Goal: Task Accomplishment & Management: Manage account settings

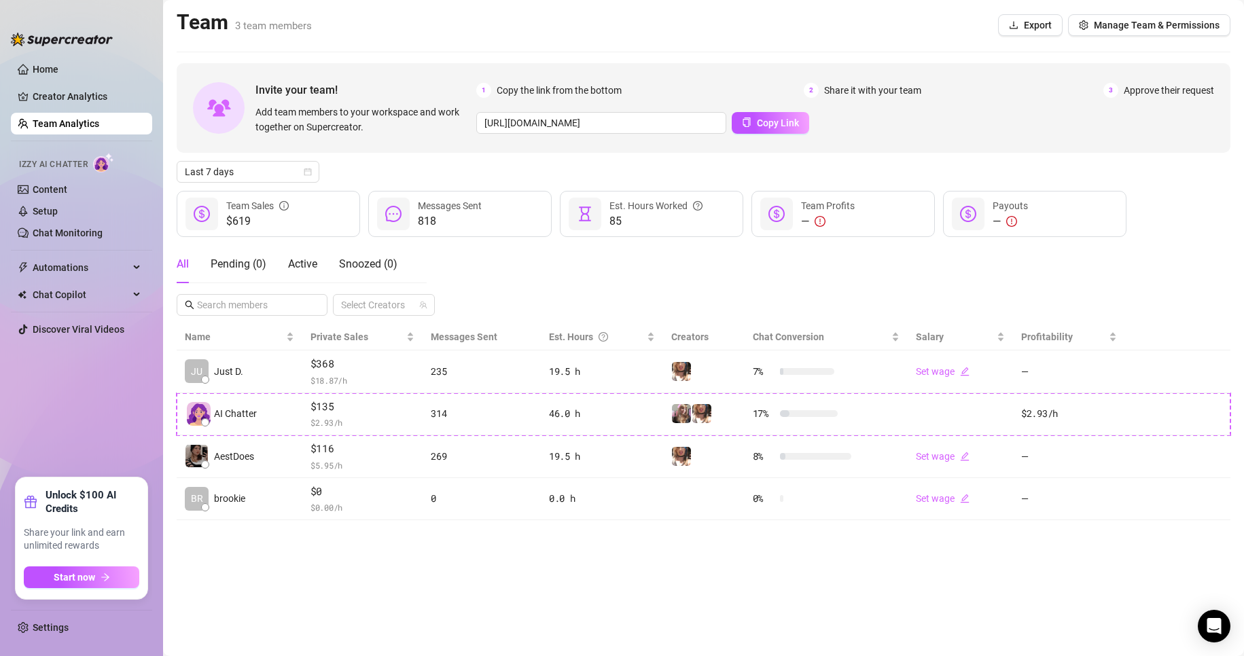
click at [74, 82] on ul "Home Creator Analytics Team Analytics Izzy AI Chatter Content Setup Chat Monito…" at bounding box center [81, 262] width 141 height 419
click at [58, 73] on link "Home" at bounding box center [46, 69] width 26 height 11
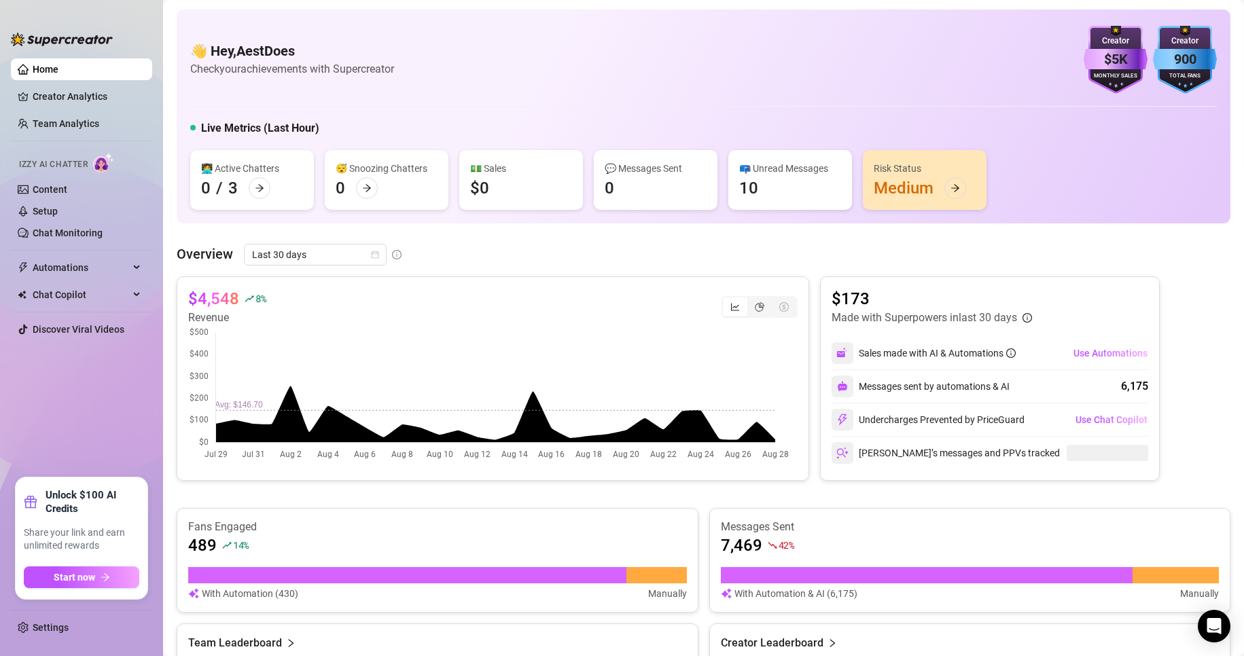
click at [58, 73] on link "Home" at bounding box center [46, 69] width 26 height 11
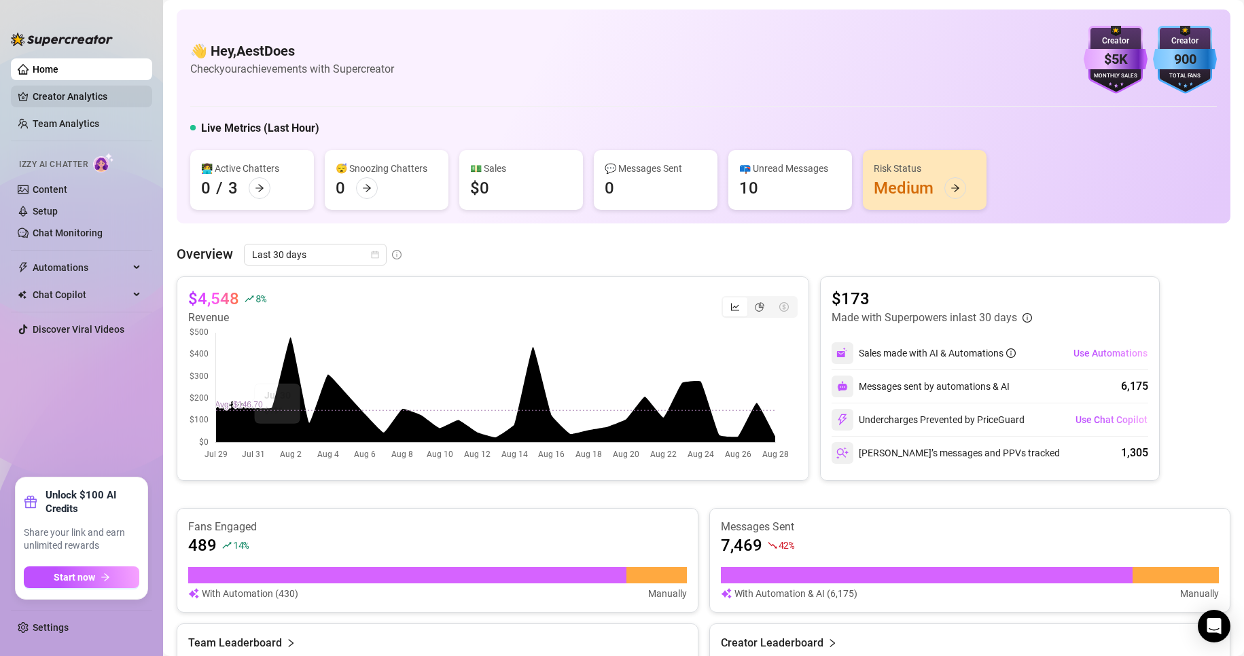
click at [82, 102] on link "Creator Analytics" at bounding box center [87, 97] width 109 height 22
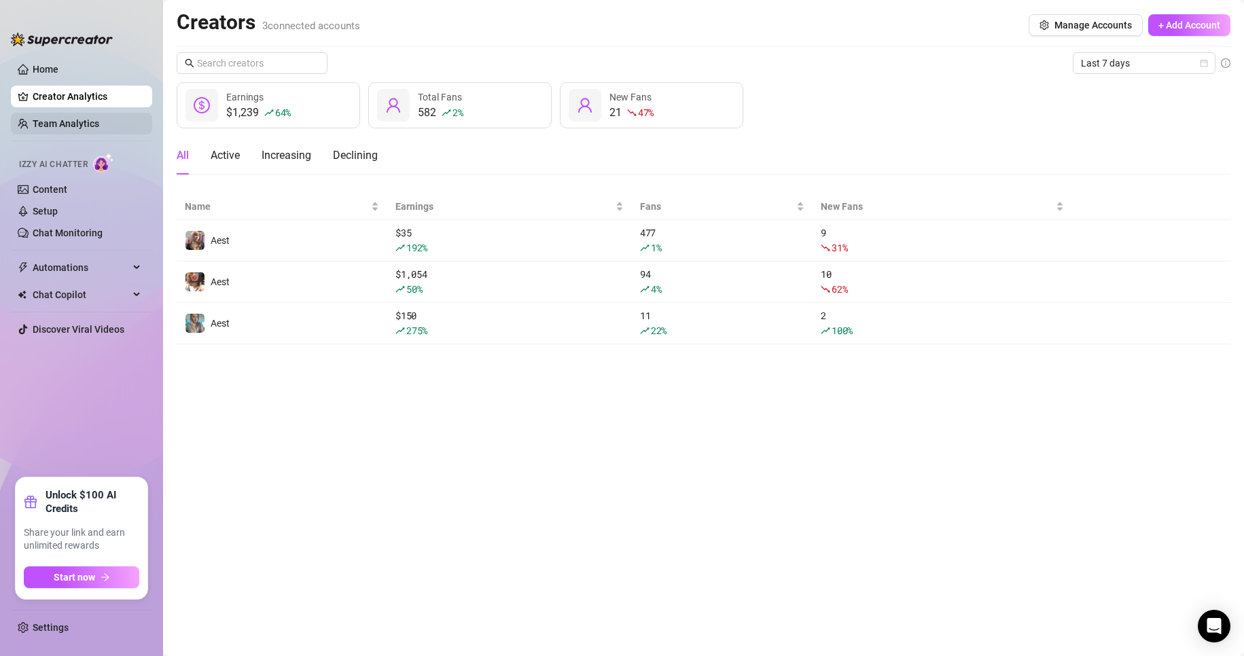
drag, startPoint x: 102, startPoint y: 111, endPoint x: 102, endPoint y: 120, distance: 8.8
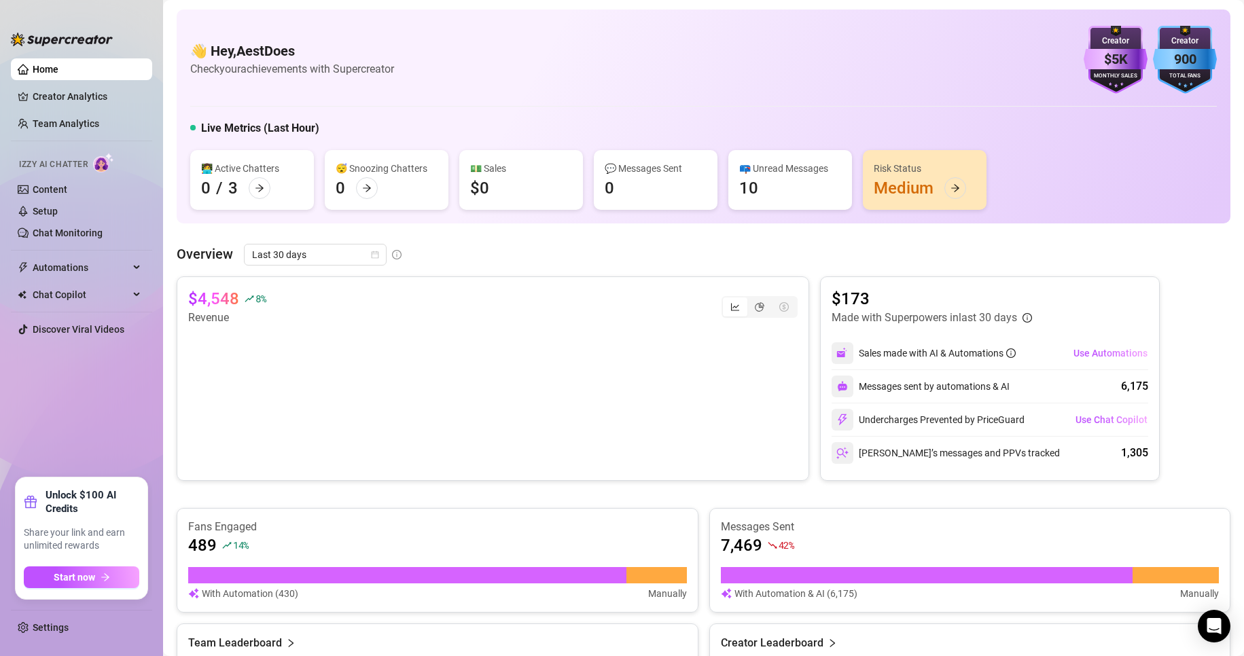
click at [58, 64] on link "Home" at bounding box center [46, 69] width 26 height 11
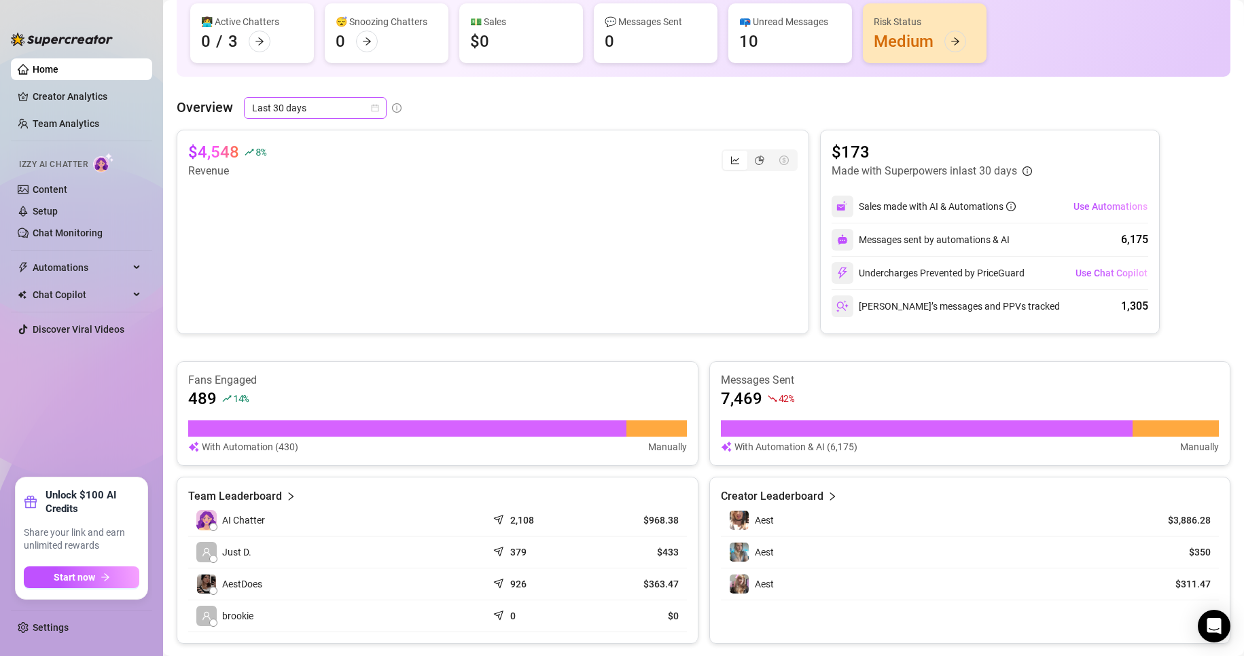
scroll to position [68, 0]
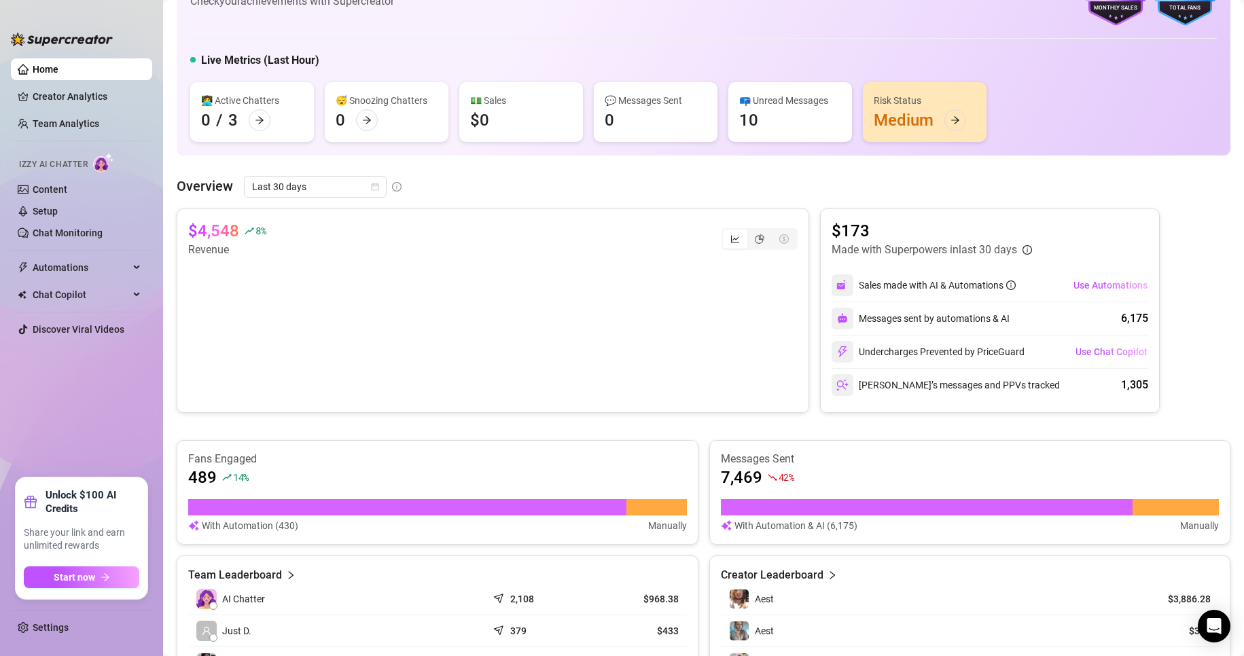
click at [597, 186] on div "Overview Last 30 days" at bounding box center [704, 187] width 1054 height 22
click at [597, 155] on div "👋 Hey, AestDoes Check your achievements with Supercreator $5K Creator Monthly S…" at bounding box center [704, 49] width 1054 height 214
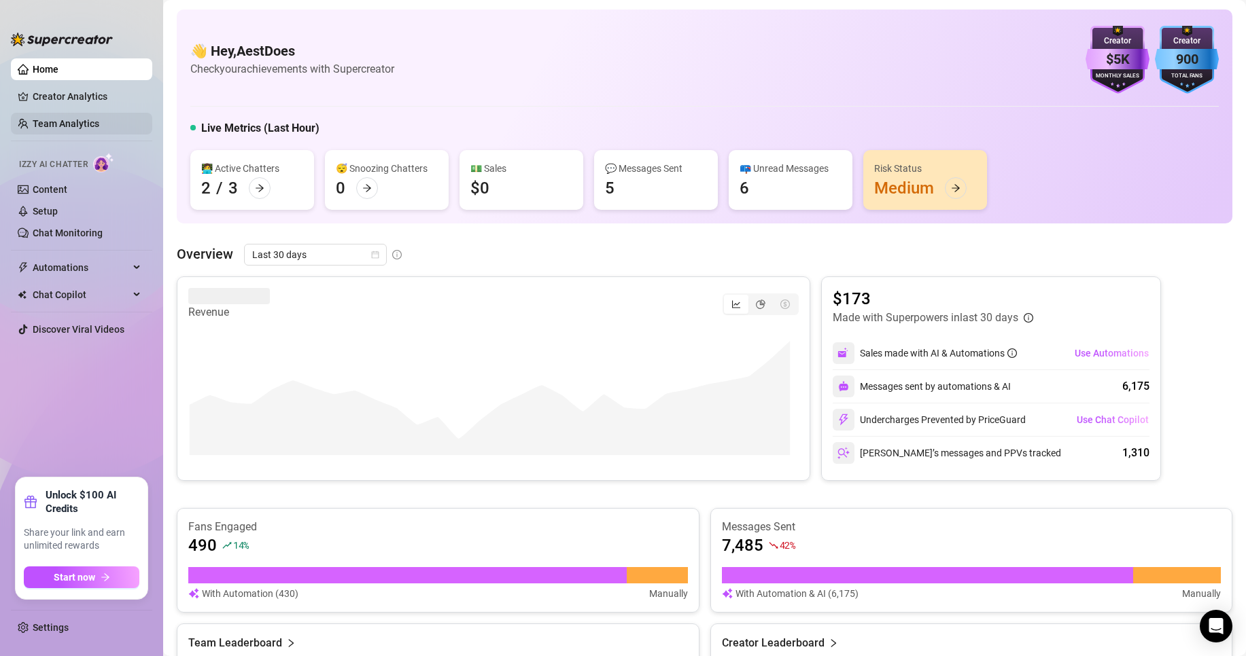
click at [77, 129] on link "Team Analytics" at bounding box center [66, 123] width 67 height 11
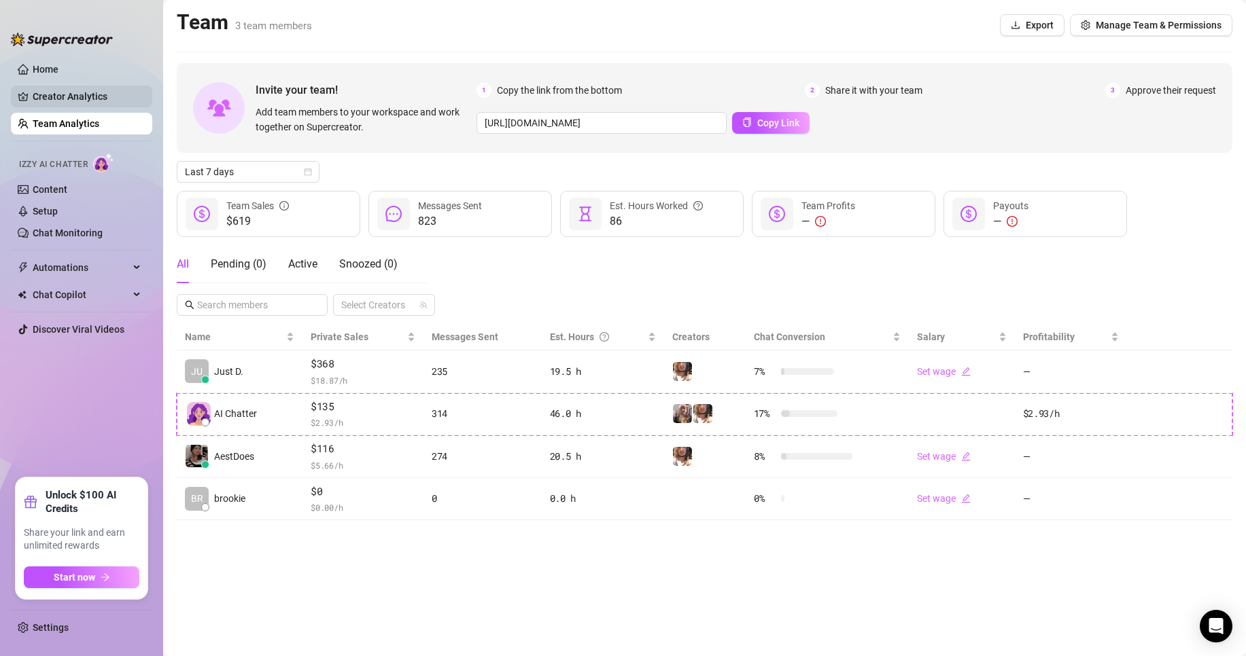
click at [133, 92] on link "Creator Analytics" at bounding box center [87, 97] width 109 height 22
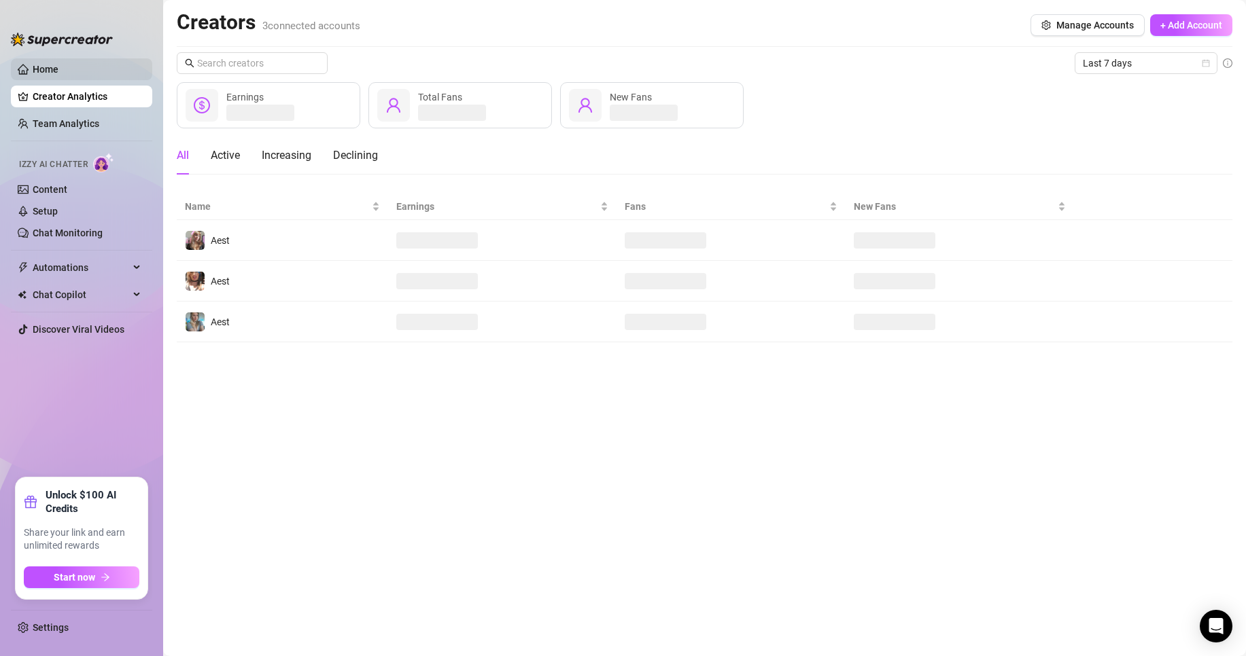
click at [58, 73] on link "Home" at bounding box center [46, 69] width 26 height 11
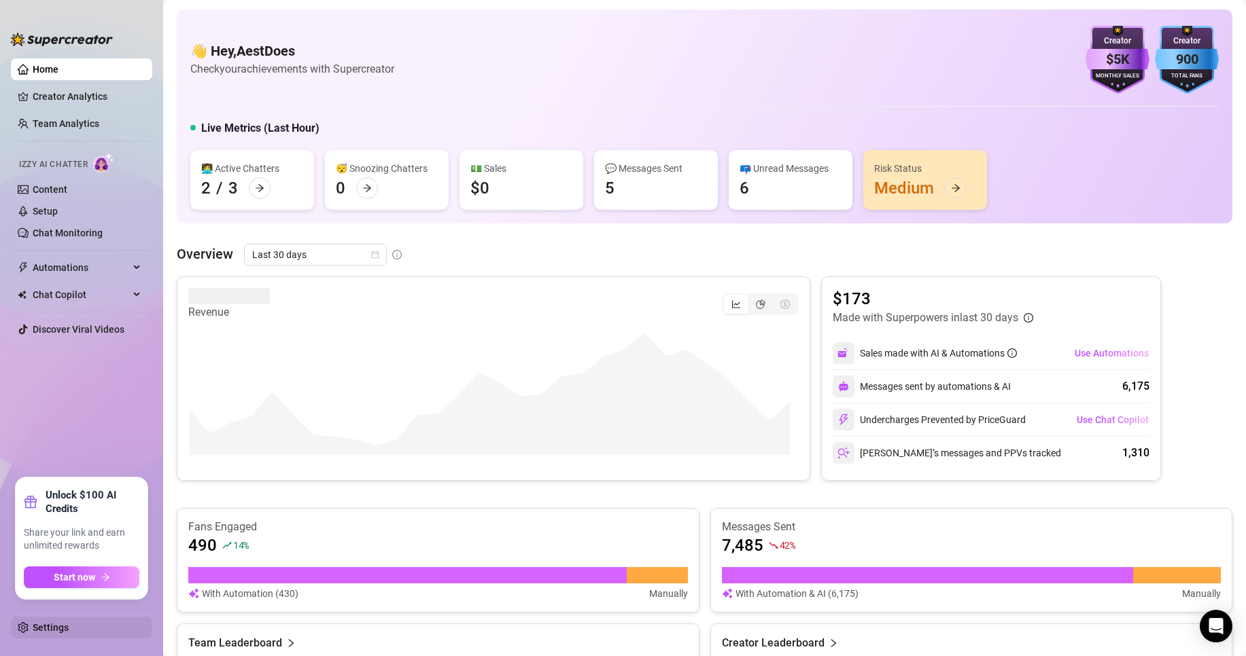
click at [56, 623] on link "Settings" at bounding box center [51, 628] width 36 height 11
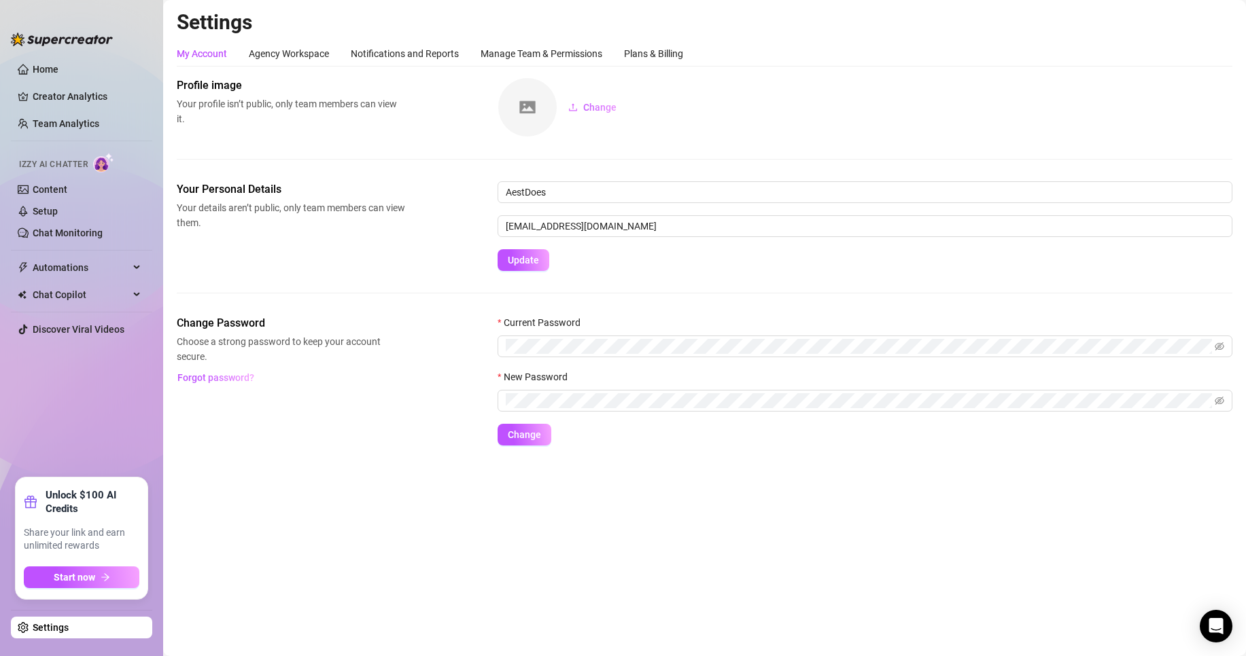
click at [63, 633] on link "Settings" at bounding box center [51, 628] width 36 height 11
click at [647, 63] on div "Plans & Billing" at bounding box center [653, 54] width 59 height 26
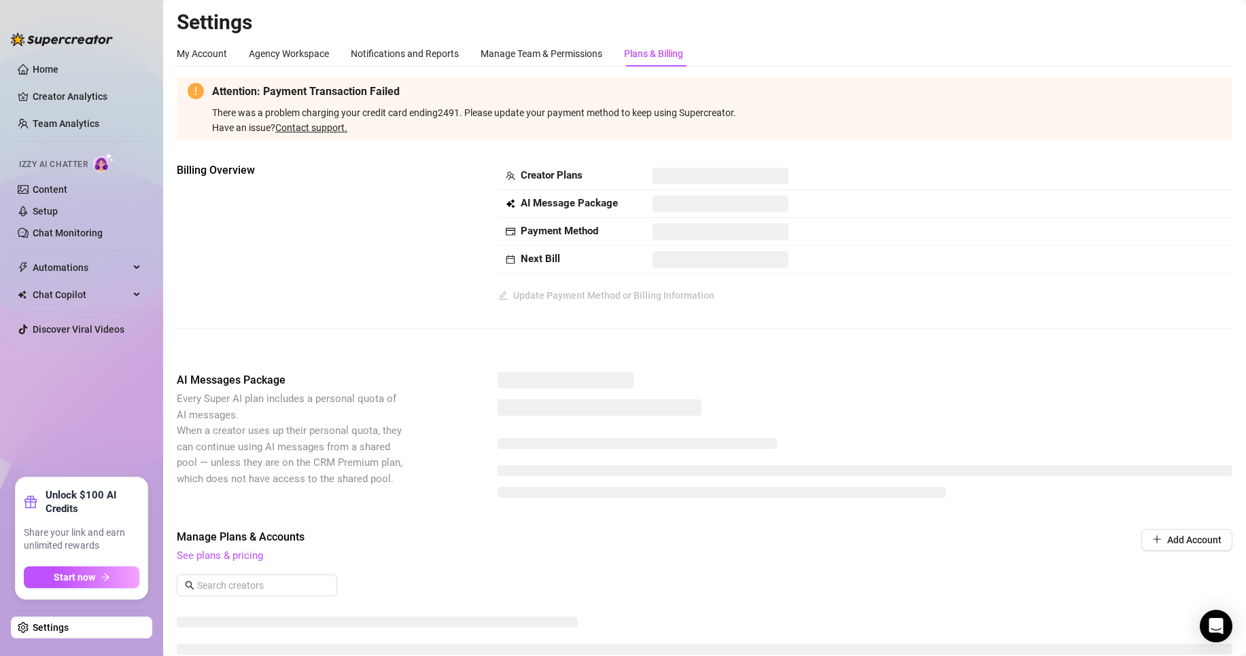
click at [650, 47] on div "Plans & Billing" at bounding box center [653, 53] width 59 height 15
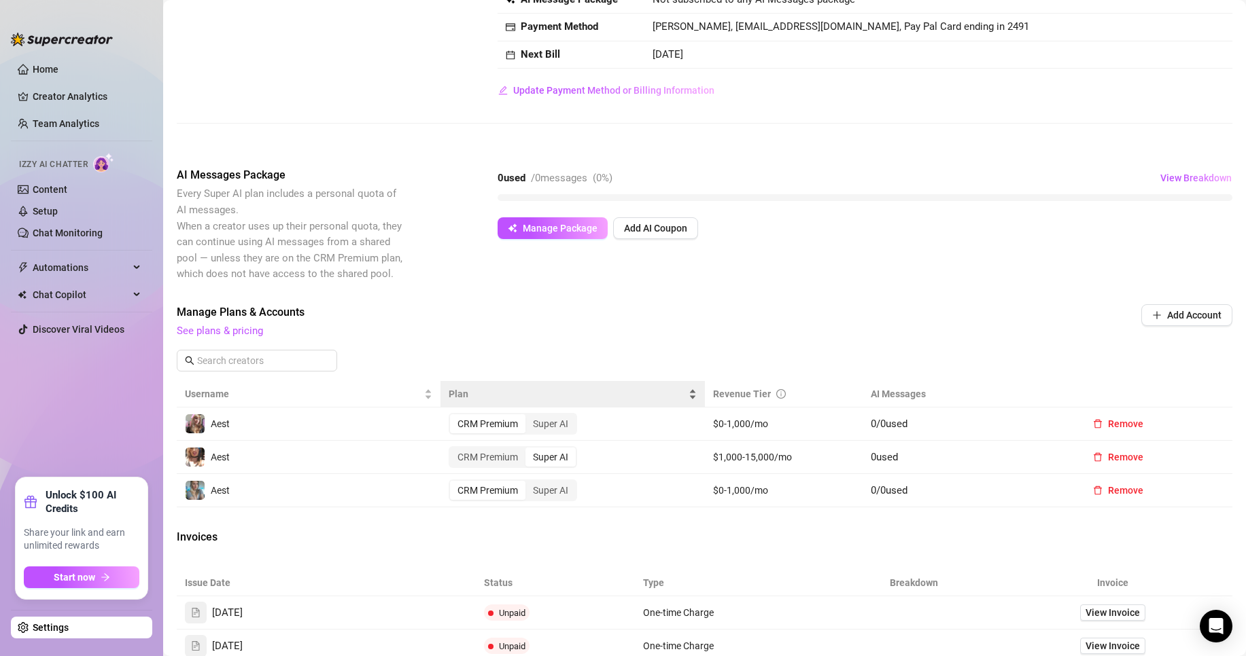
scroll to position [272, 0]
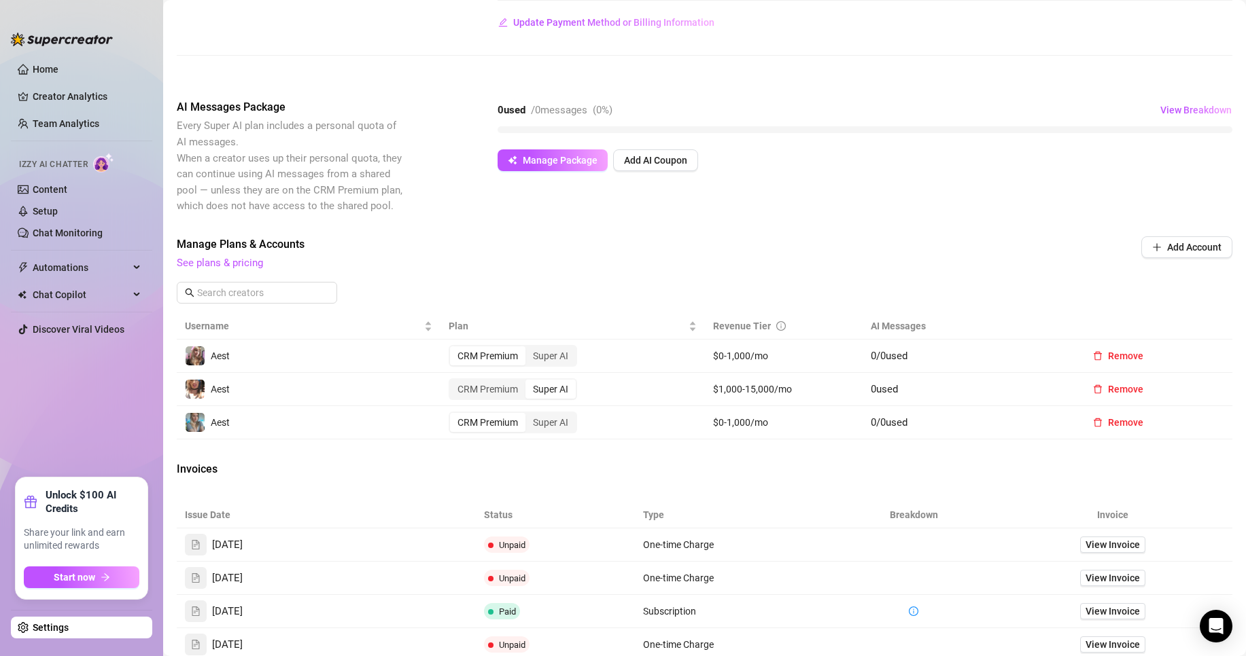
click at [850, 191] on div "AI Messages Package Every Super AI plan includes a personal quota of AI message…" at bounding box center [704, 156] width 1055 height 115
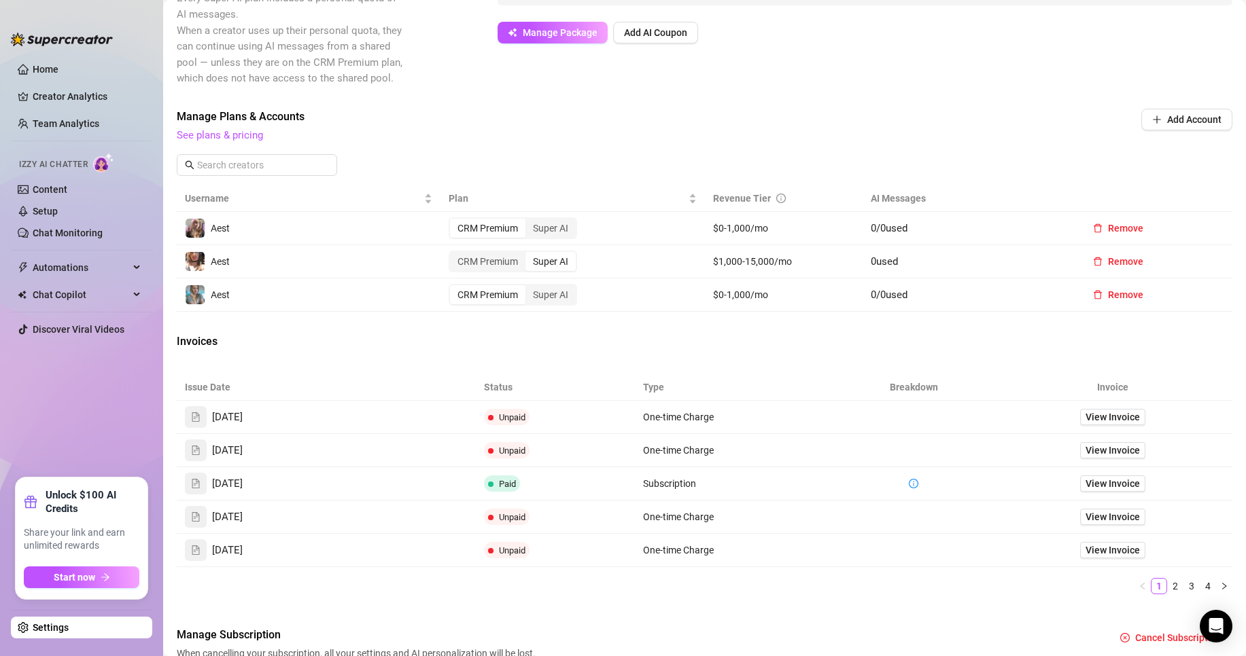
scroll to position [408, 0]
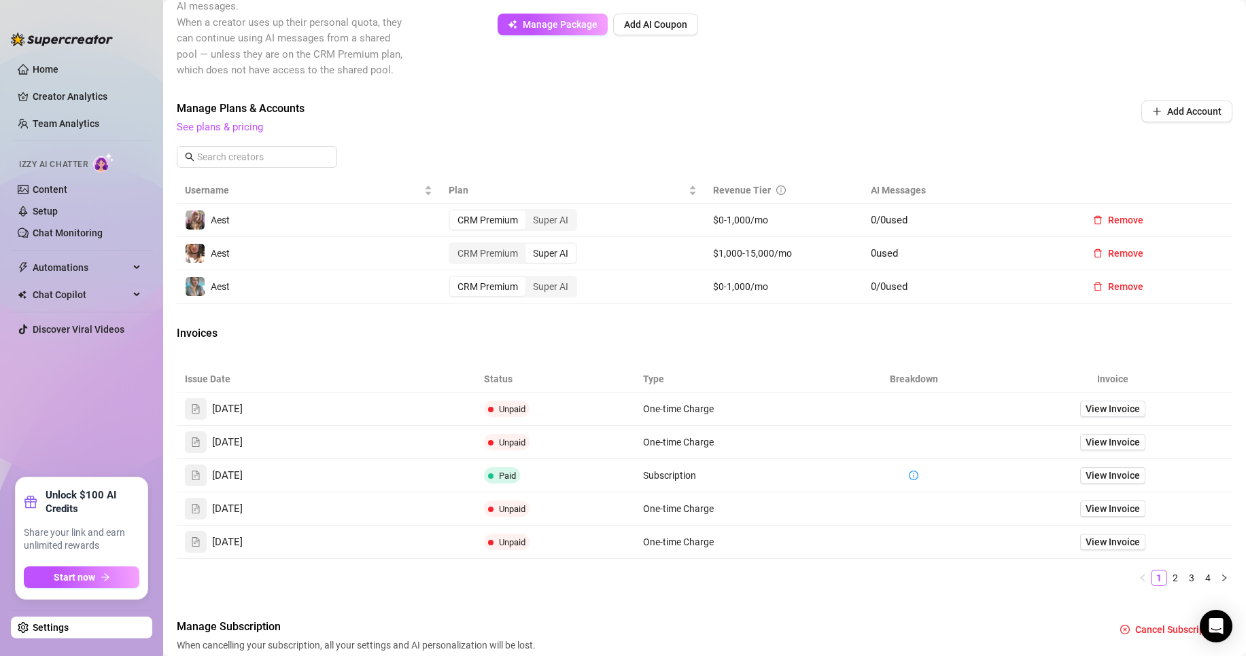
drag, startPoint x: 778, startPoint y: 334, endPoint x: 776, endPoint y: 341, distance: 7.1
click at [776, 336] on div "Invoices" at bounding box center [704, 335] width 1055 height 19
drag, startPoint x: 774, startPoint y: 434, endPoint x: 638, endPoint y: 438, distance: 136.0
click at [739, 432] on td "One-time Charge" at bounding box center [734, 442] width 199 height 33
click at [391, 413] on div "[DATE]" at bounding box center [326, 409] width 283 height 22
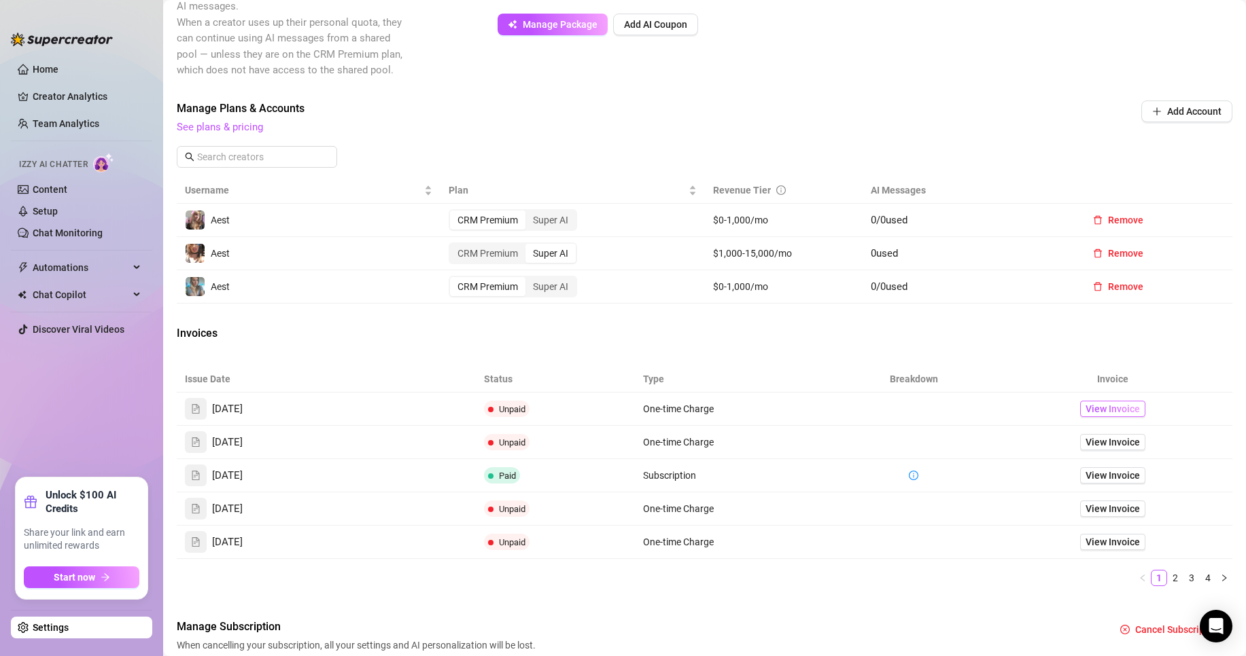
click at [1116, 406] on span "View Invoice" at bounding box center [1112, 409] width 54 height 15
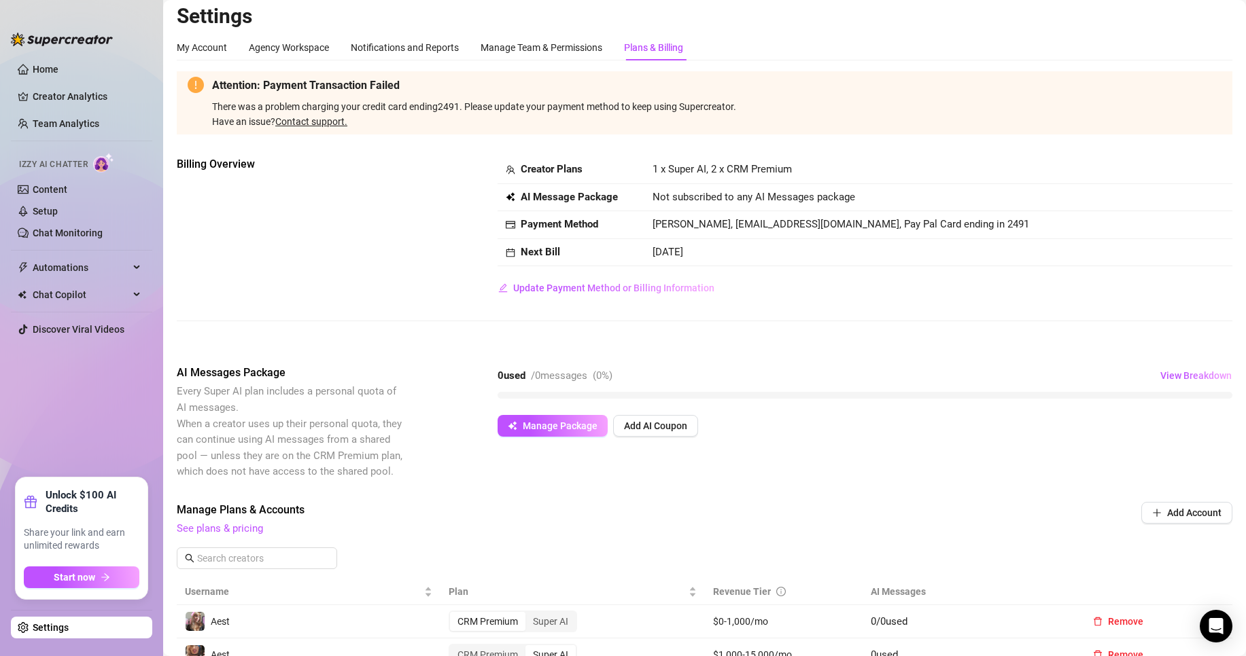
scroll to position [0, 0]
